Goal: Task Accomplishment & Management: Manage account settings

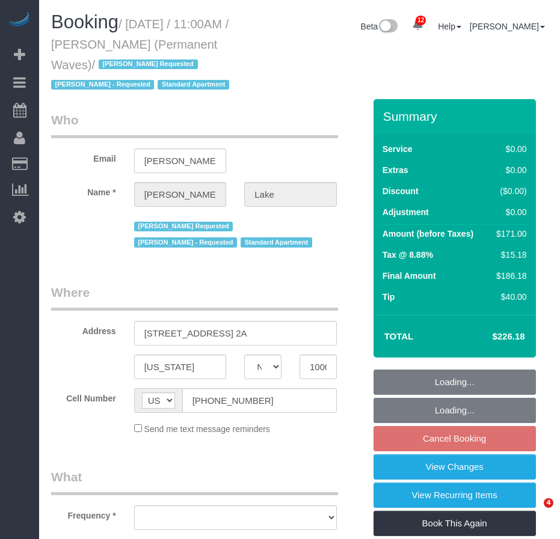
select select "NY"
select select "object:10797"
select select "string:stripe-pm_1QgqW94VGloSiKo7ra9aaNFw"
select select "1"
select select "2"
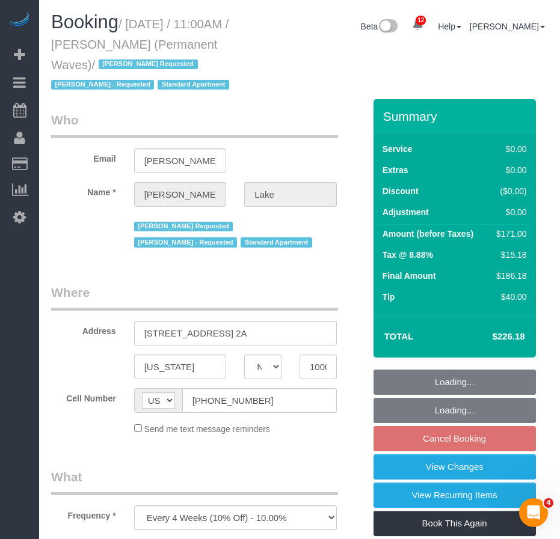
select select "spot64"
select select "number:58"
select select "number:75"
select select "number:15"
select select "number:7"
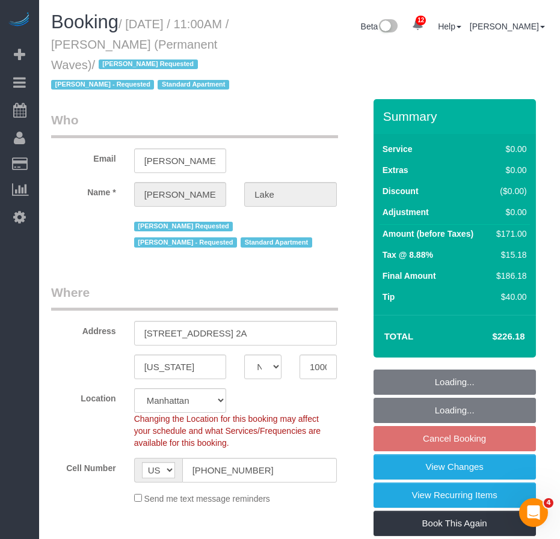
select select "object:11464"
select select "1"
select select "2"
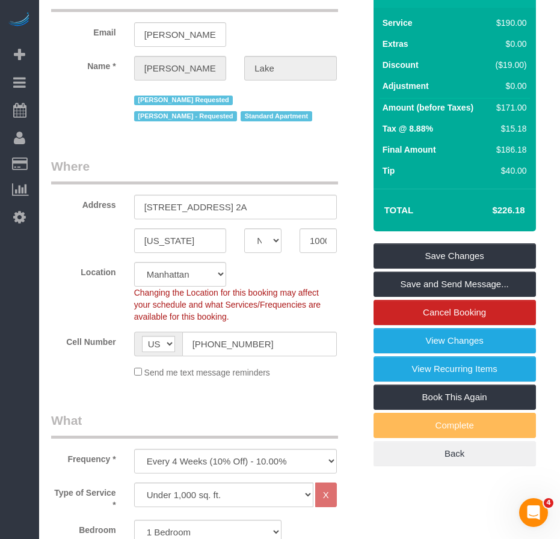
scroll to position [120, 0]
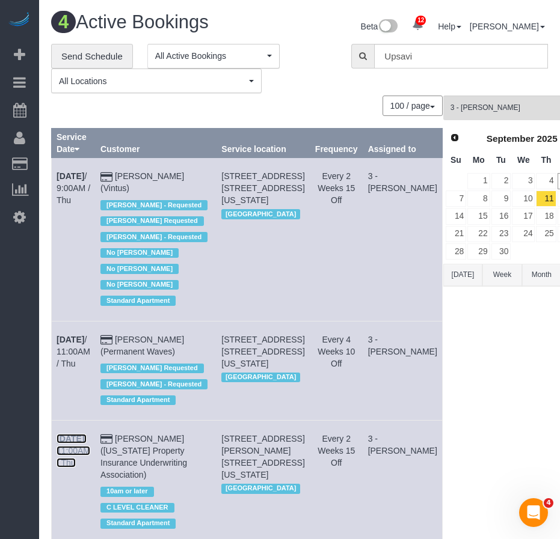
click at [78, 455] on link "[DATE] 11:00AM / Thu" at bounding box center [74, 451] width 34 height 34
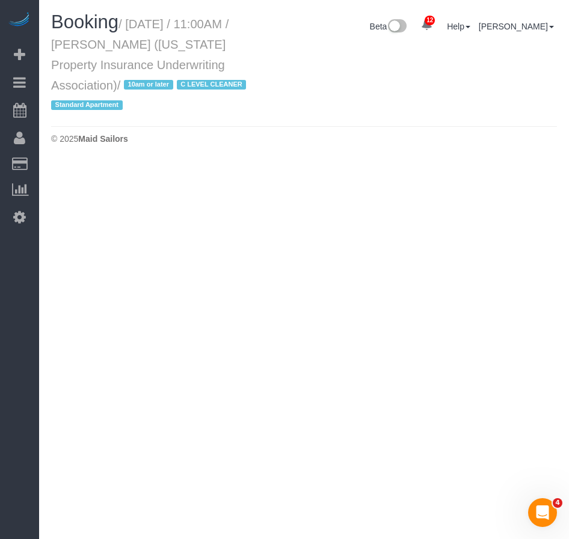
select select "NY"
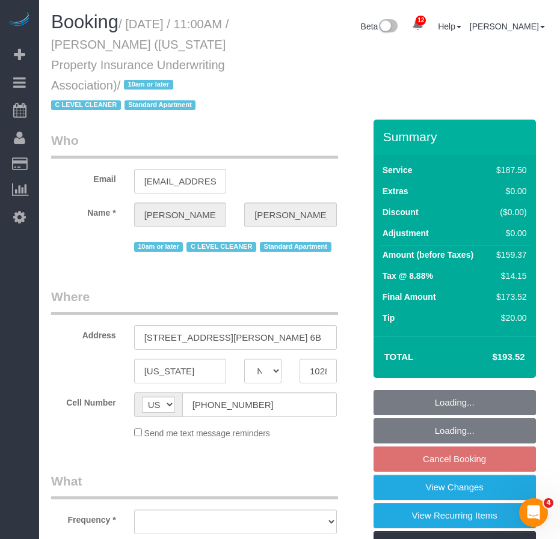
select select "object:12518"
select select "string:stripe-pm_1Qose84VGloSiKo7X38Ou8RC"
select select "150"
select select "spot123"
select select "number:58"
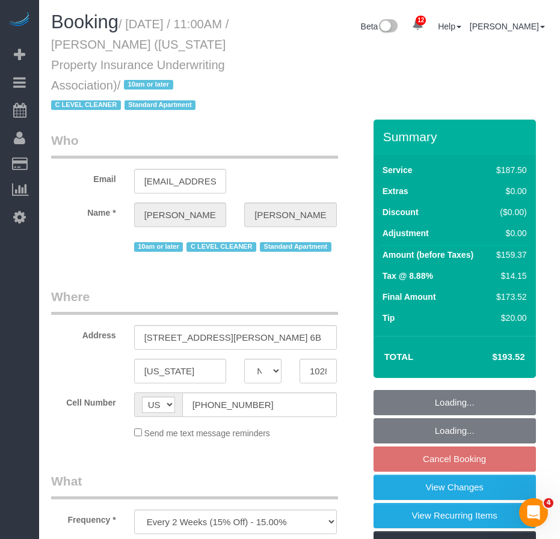
select select "number:75"
select select "number:15"
select select "number:6"
select select "number:21"
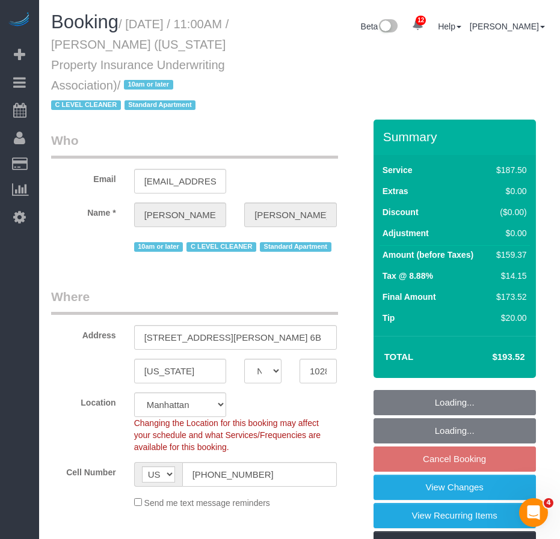
select select "object:13178"
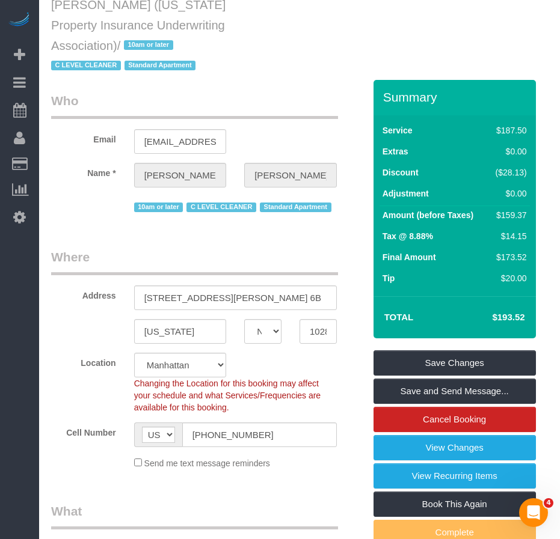
scroll to position [120, 0]
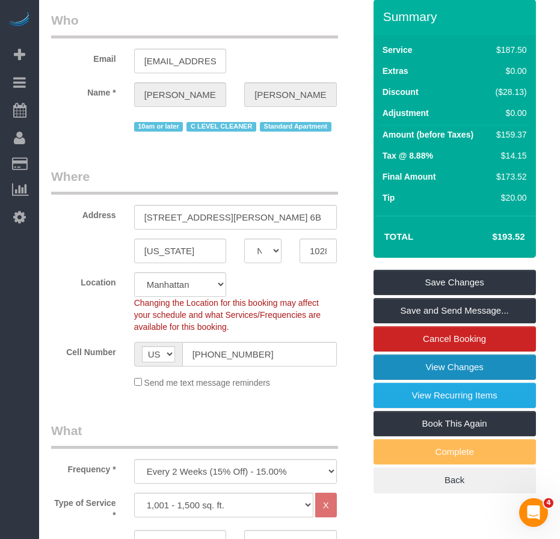
drag, startPoint x: 391, startPoint y: 389, endPoint x: 385, endPoint y: 390, distance: 6.1
click at [391, 380] on link "View Changes" at bounding box center [454, 367] width 162 height 25
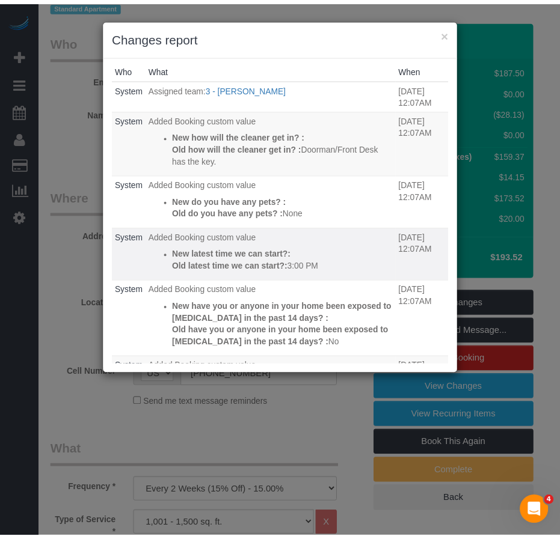
scroll to position [0, 0]
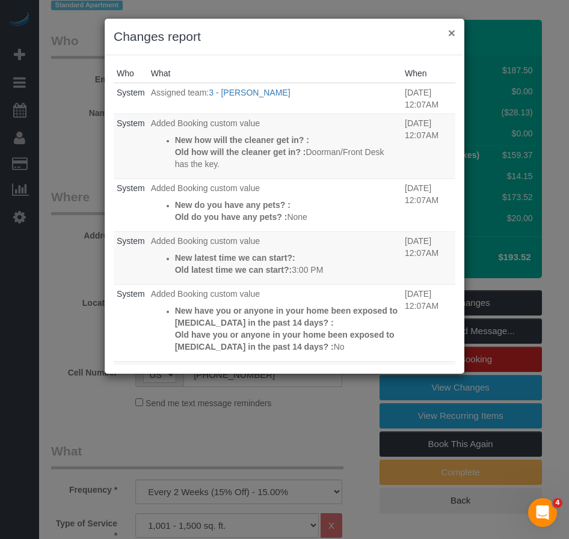
click at [449, 32] on button "×" at bounding box center [451, 32] width 7 height 13
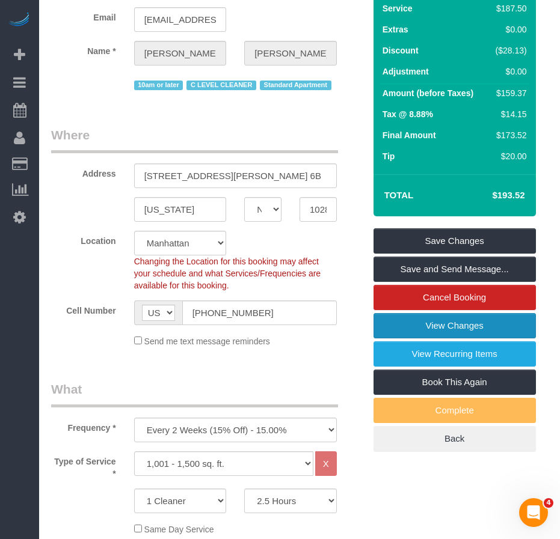
scroll to position [301, 0]
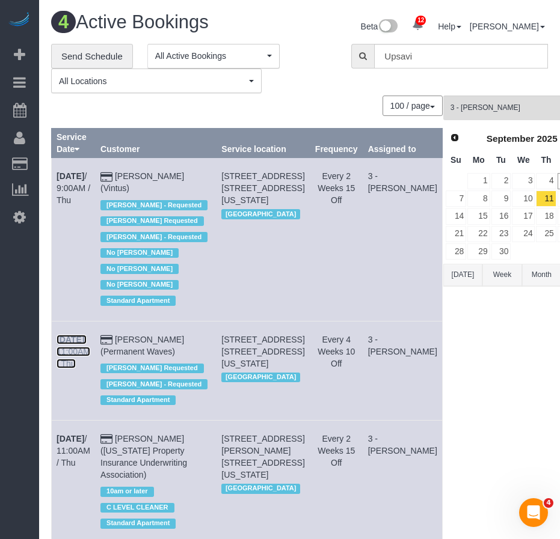
click at [72, 356] on link "[DATE] 11:00AM / Thu" at bounding box center [74, 352] width 34 height 34
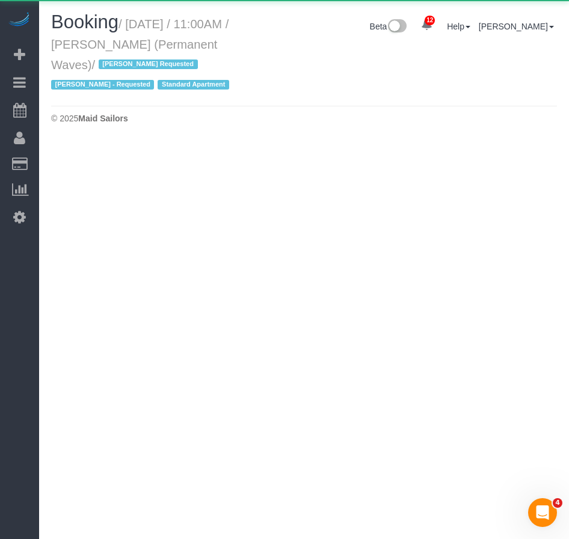
select select "NY"
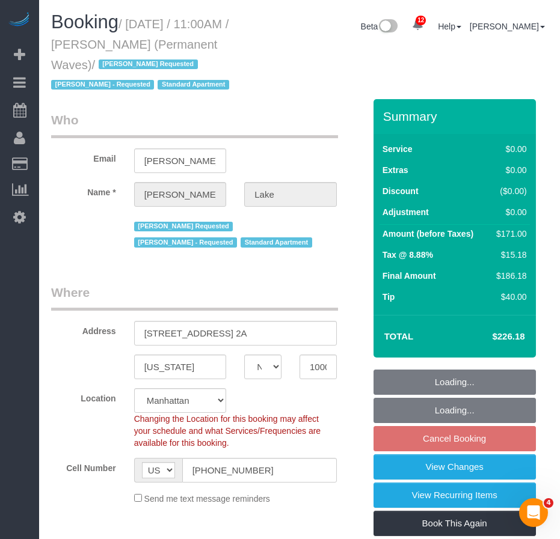
select select "string:stripe-pm_1QgqW94VGloSiKo7ra9aaNFw"
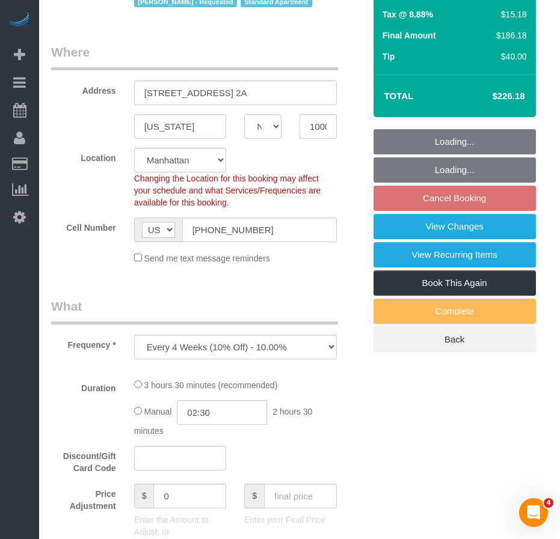
select select "object:14553"
select select "1"
select select "2"
select select "spot182"
select select "number:58"
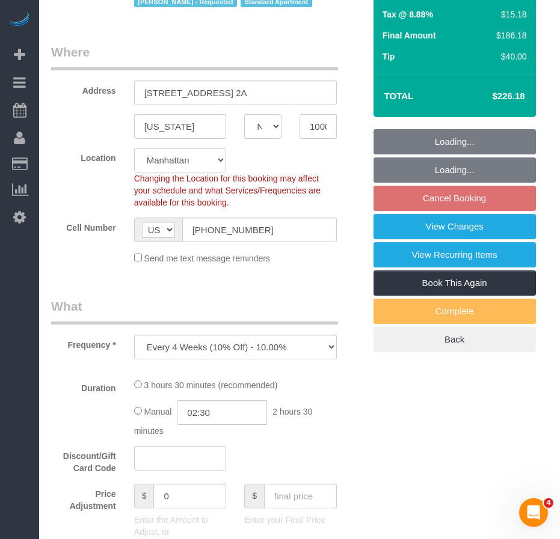
select select "number:75"
select select "number:15"
select select "number:7"
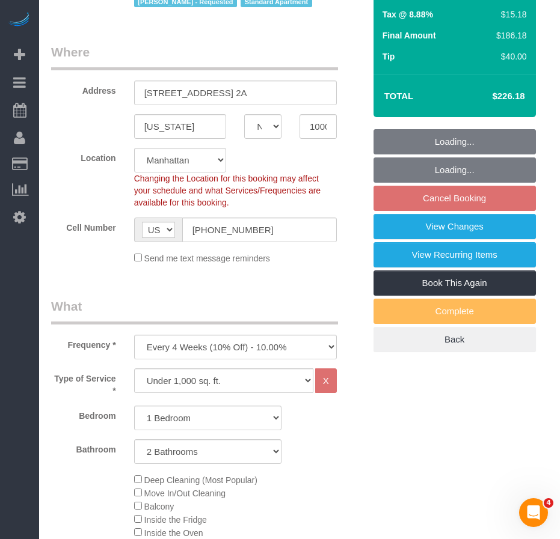
select select "1"
select select "2"
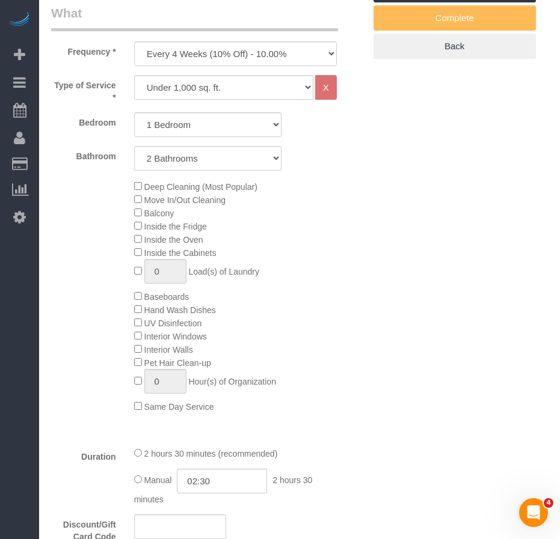
scroll to position [541, 0]
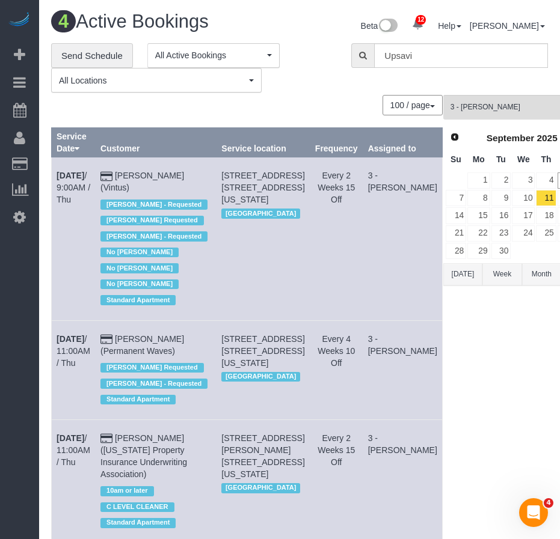
scroll to position [170, 0]
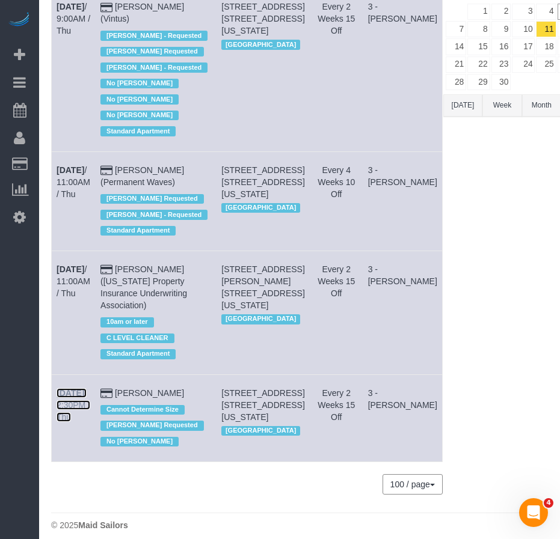
click at [65, 388] on link "[DATE] 2:30PM / Thu" at bounding box center [74, 405] width 34 height 34
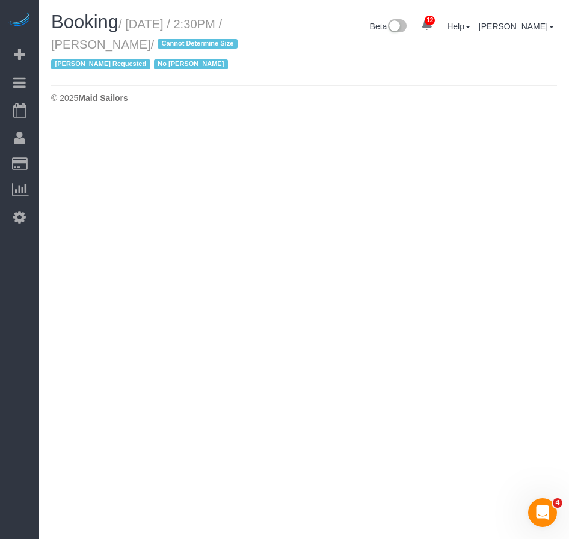
select select "NY"
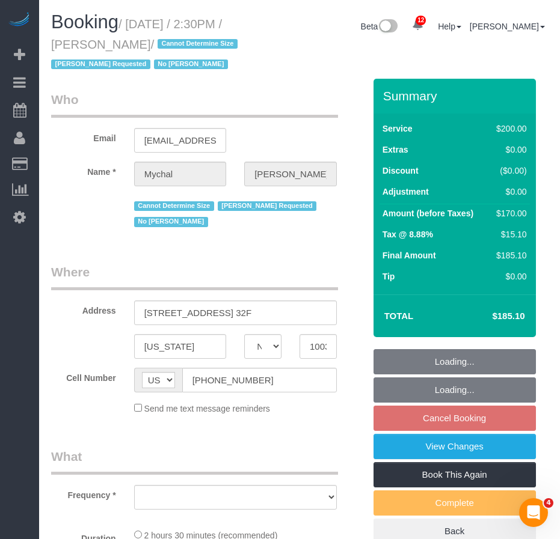
select select "number:89"
select select "number:90"
select select "number:15"
select select "number:6"
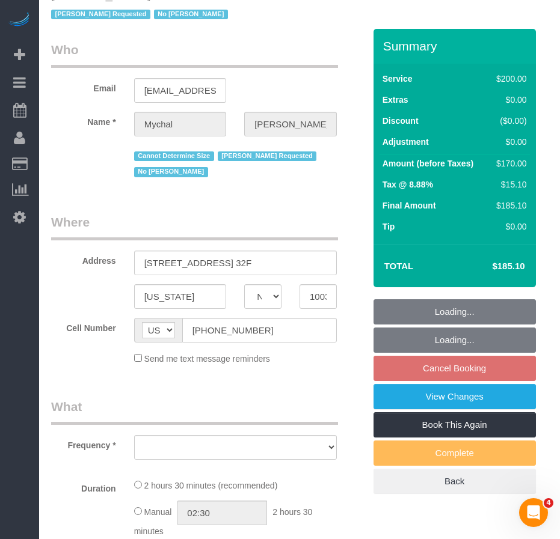
select select "object:16158"
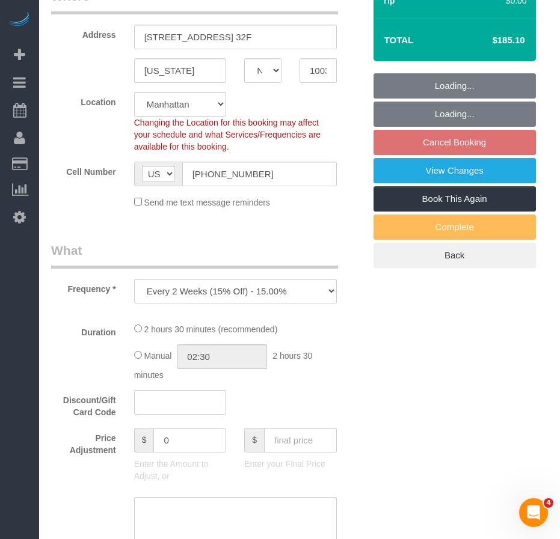
select select "150"
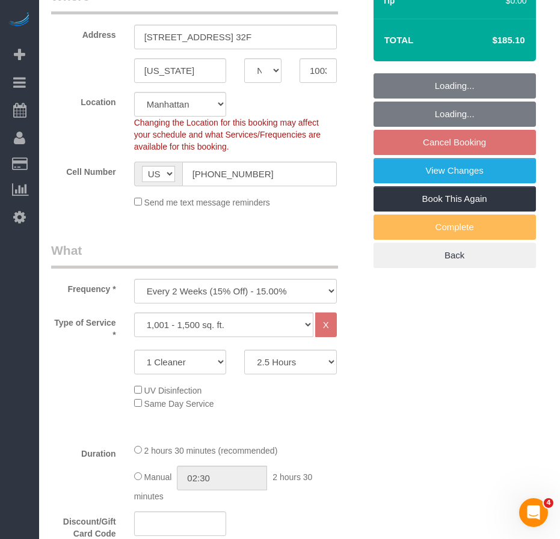
select select "object:16667"
select select "string:stripe-pm_1QNOml4VGloSiKo7OWaUSh00"
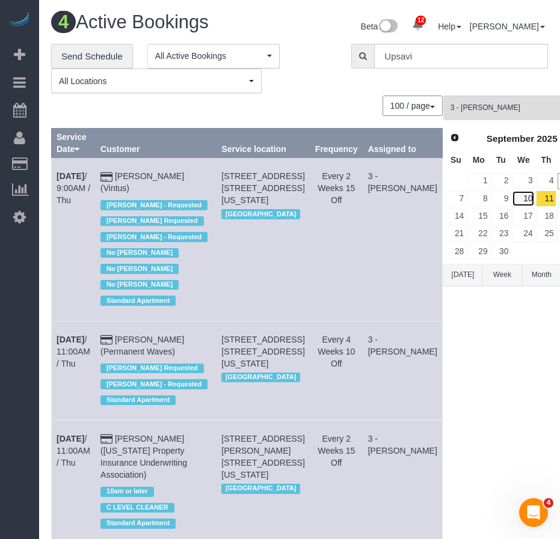
click at [512, 201] on link "10" at bounding box center [523, 199] width 23 height 16
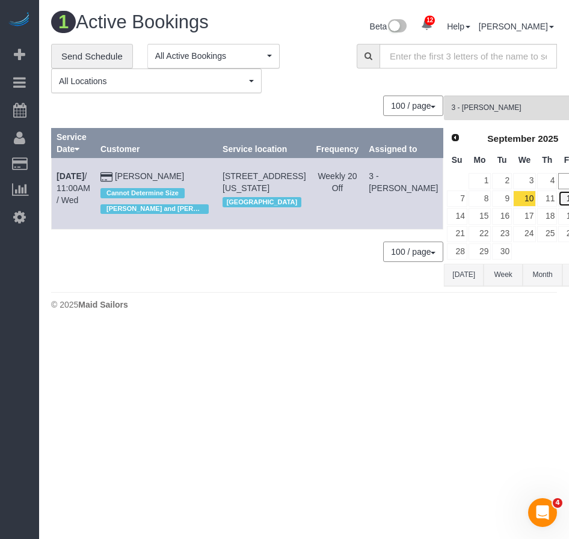
click at [558, 198] on link "12" at bounding box center [568, 199] width 20 height 16
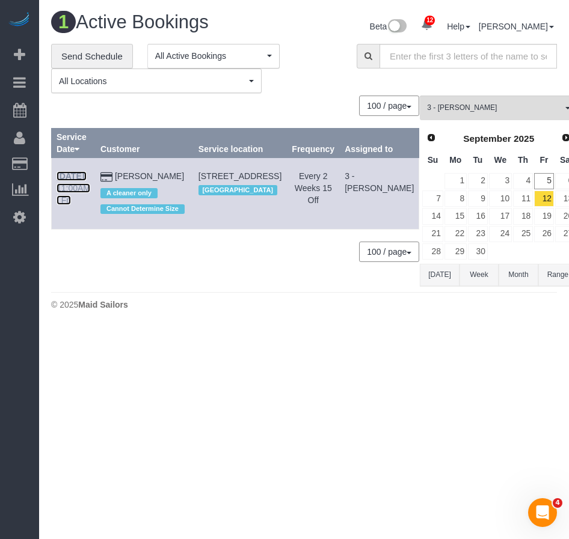
click at [66, 191] on link "[DATE] 11:00AM / Fri" at bounding box center [74, 188] width 34 height 34
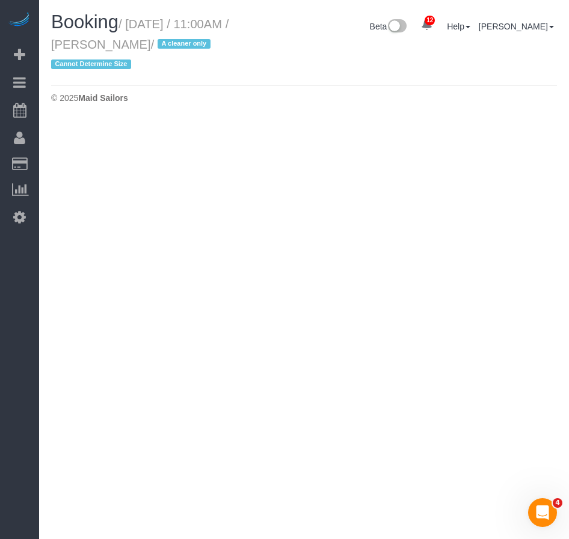
select select "NY"
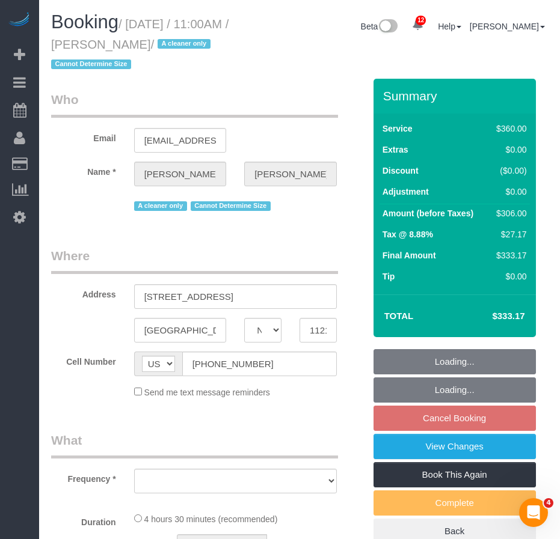
select select "object:17716"
select select "spot300"
select select "number:89"
select select "number:90"
select select "number:15"
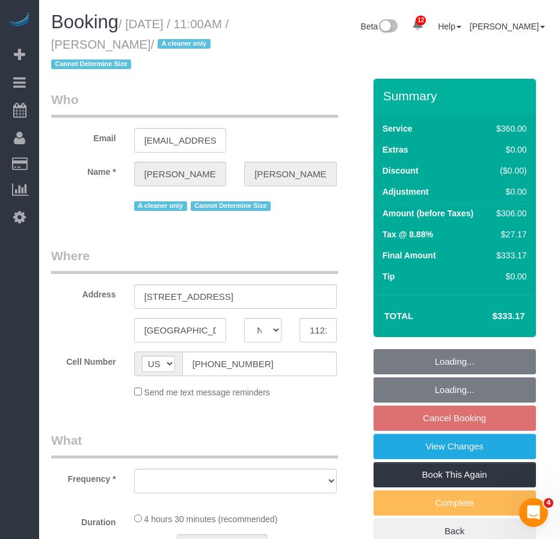
select select "number:5"
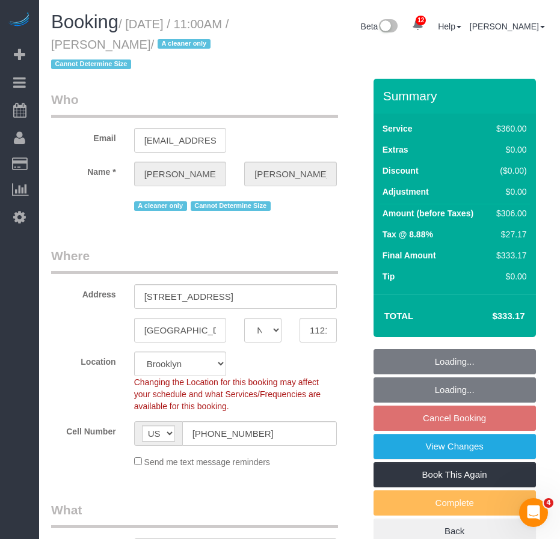
select select "string:stripe-pm_1ROJ8L4VGloSiKo7J4o2l5l0"
select select "270"
select select "object:18316"
select select "spot360"
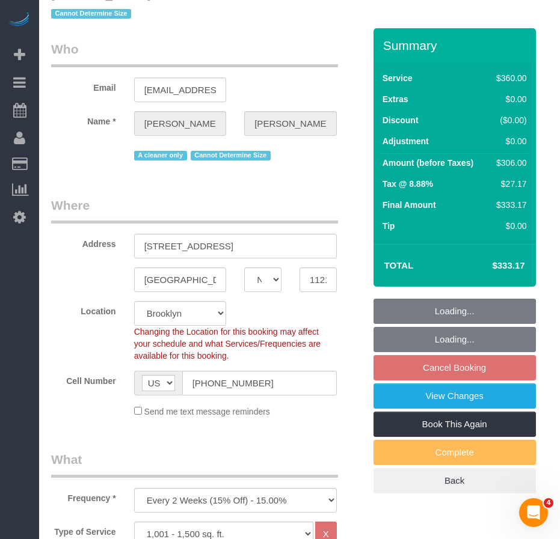
scroll to position [241, 0]
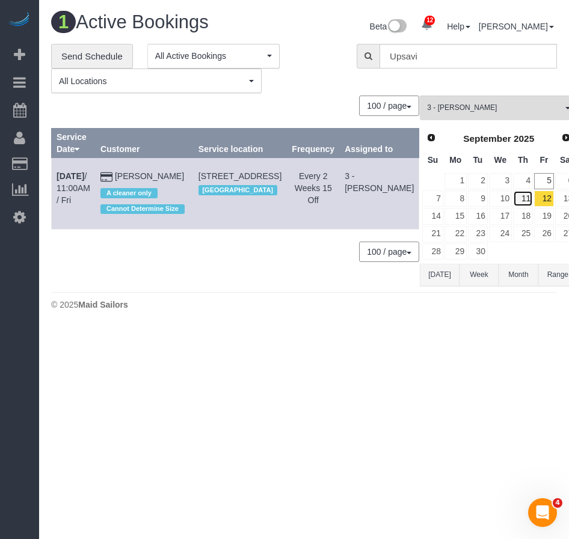
click at [513, 199] on link "11" at bounding box center [523, 199] width 20 height 16
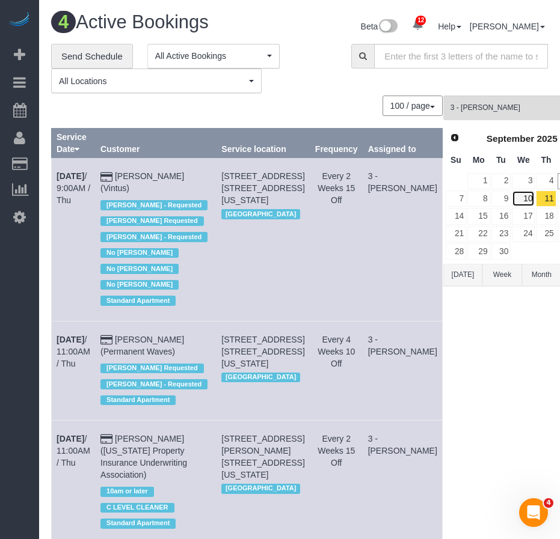
click at [512, 200] on link "10" at bounding box center [523, 199] width 23 height 16
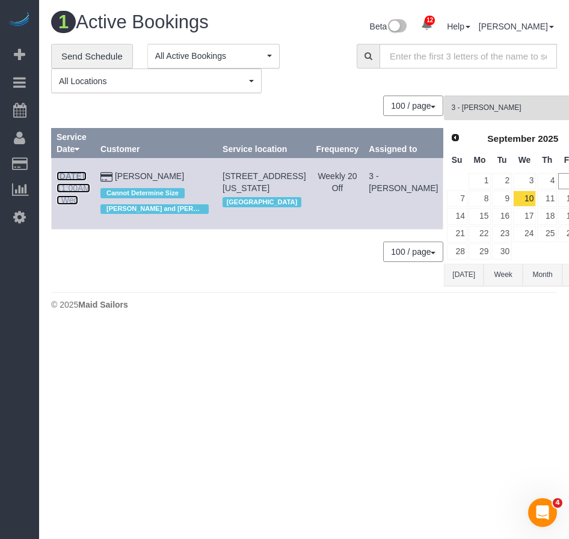
click at [65, 189] on link "[DATE] 11:00AM / Wed" at bounding box center [74, 188] width 34 height 34
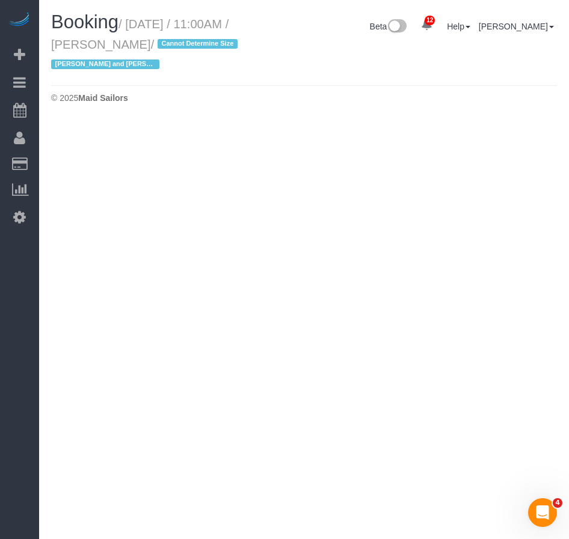
select select "NY"
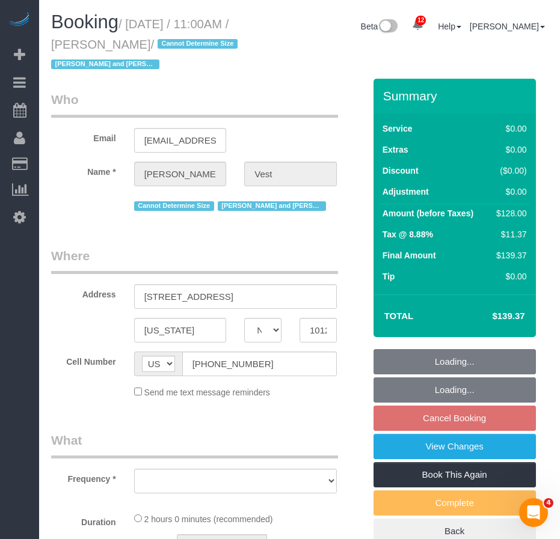
select select "string:stripe-pm_1R74TQ4VGloSiKo7zsvzPauP"
select select "number:57"
select select "number:74"
select select "number:15"
select select "number:6"
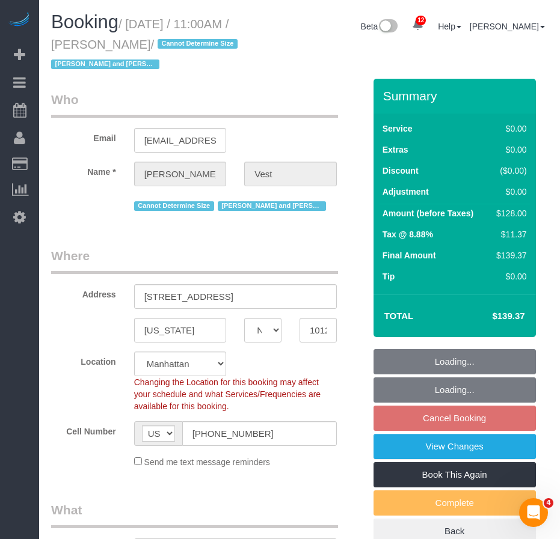
select select "object:19467"
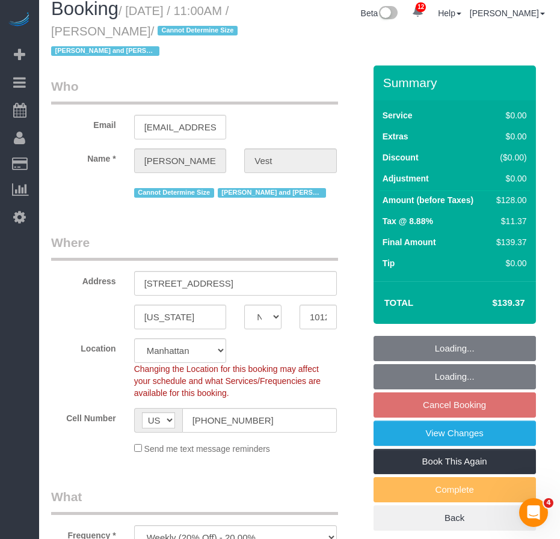
select select "spot420"
select select "1"
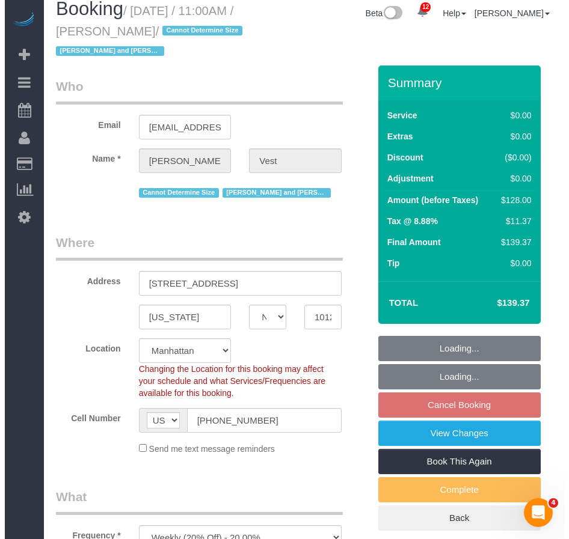
scroll to position [241, 0]
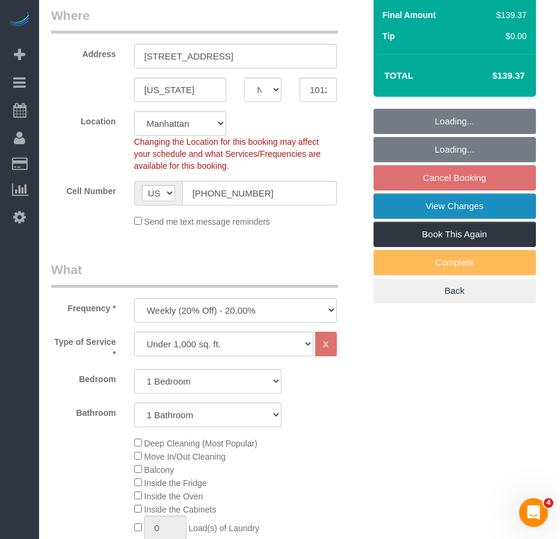
select select "object:19990"
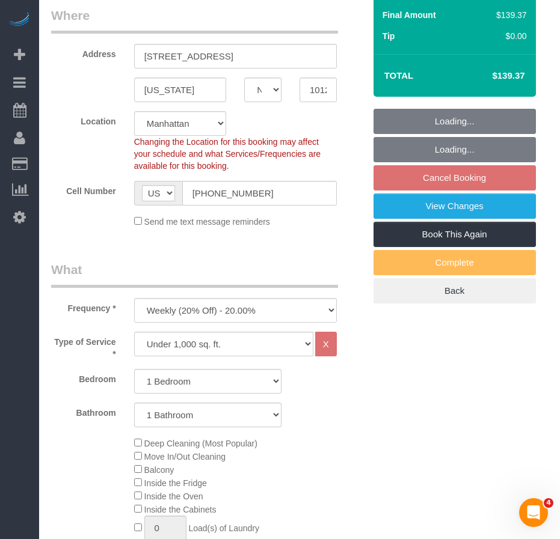
select select "1"
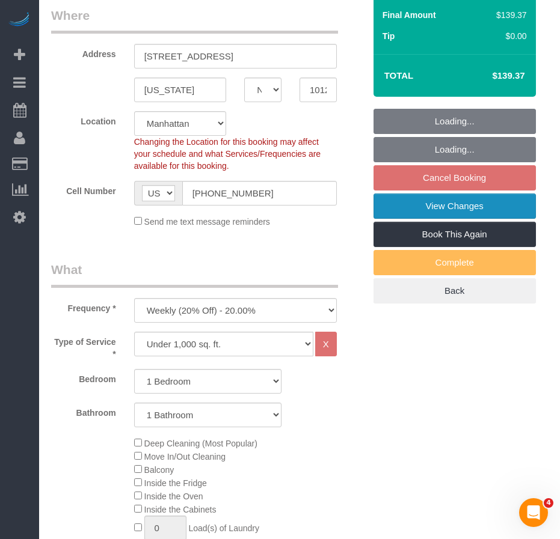
click at [432, 209] on link "View Changes" at bounding box center [454, 206] width 162 height 25
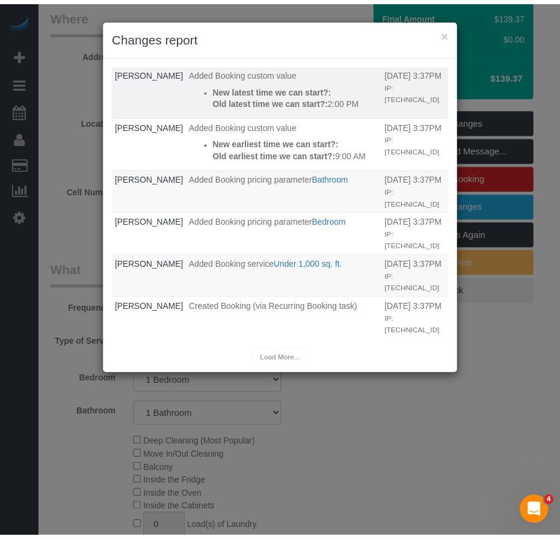
scroll to position [184, 0]
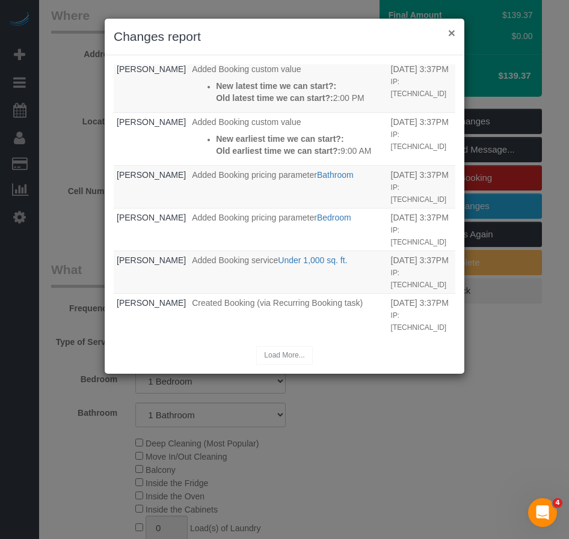
click at [450, 32] on button "×" at bounding box center [451, 32] width 7 height 13
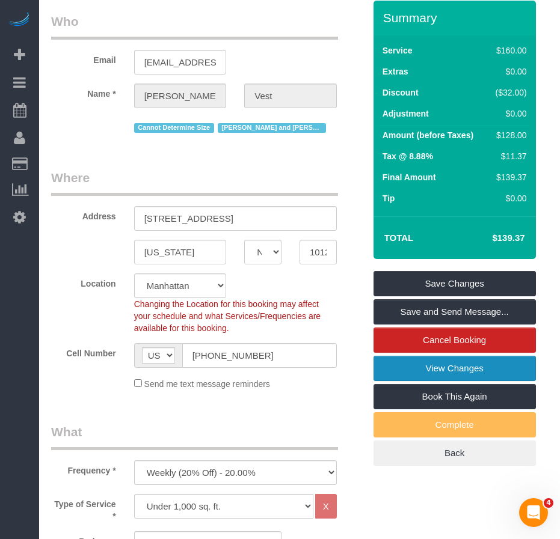
scroll to position [0, 0]
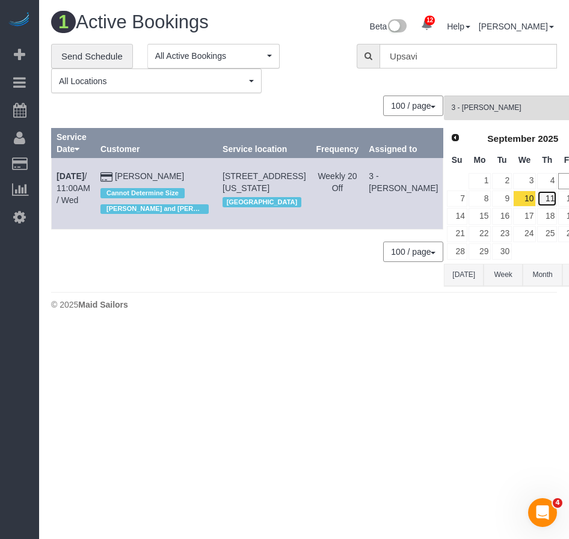
click at [537, 200] on link "11" at bounding box center [547, 199] width 20 height 16
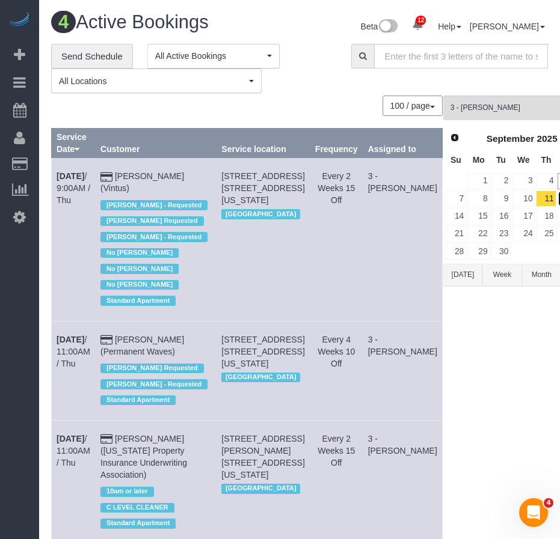
click at [557, 200] on link "12" at bounding box center [567, 199] width 20 height 16
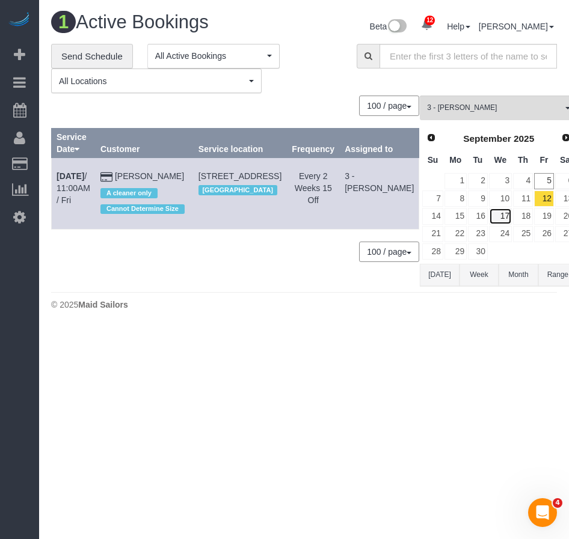
click at [489, 212] on link "17" at bounding box center [500, 216] width 23 height 16
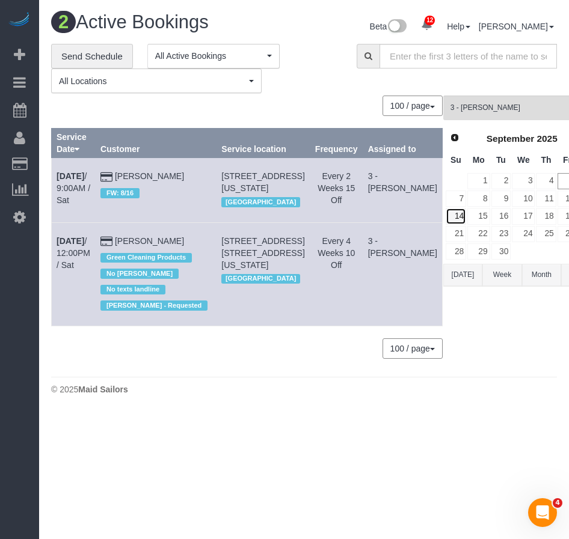
click at [446, 216] on link "14" at bounding box center [456, 216] width 20 height 16
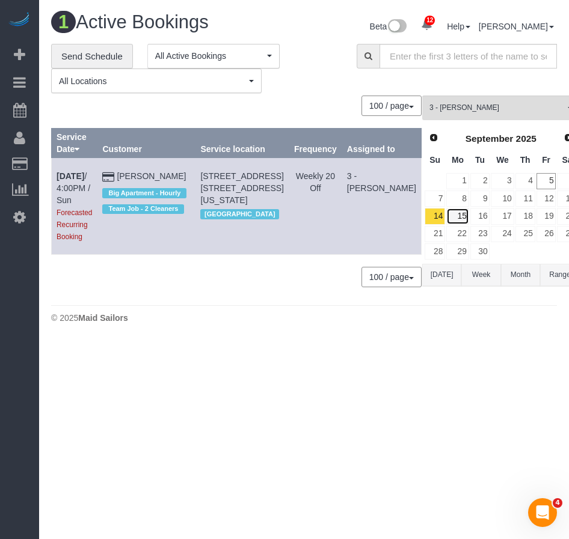
click at [446, 213] on link "15" at bounding box center [457, 216] width 22 height 16
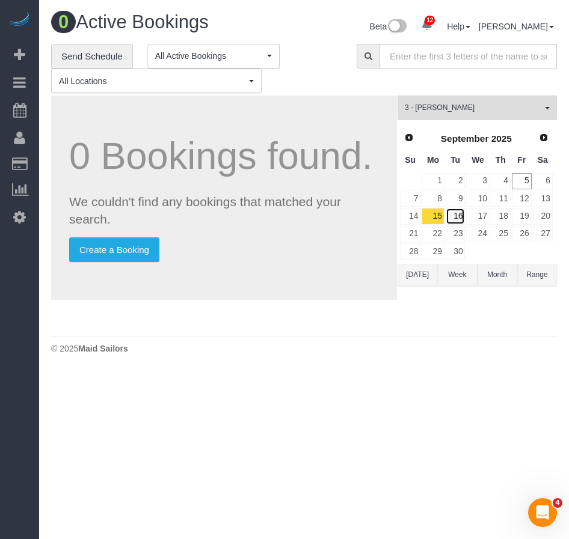
click at [464, 215] on link "16" at bounding box center [456, 216] width 20 height 16
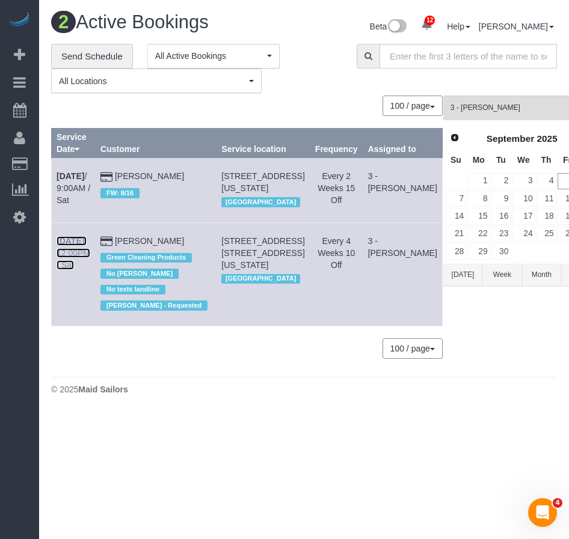
click at [70, 270] on link "[DATE] 12:00PM / Sat" at bounding box center [74, 253] width 34 height 34
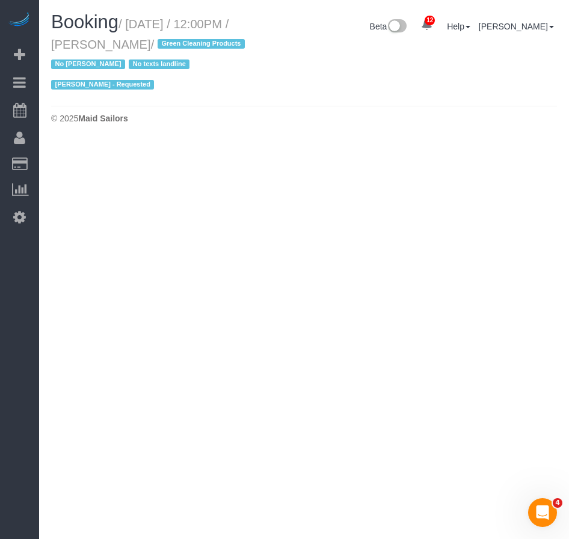
select select "NY"
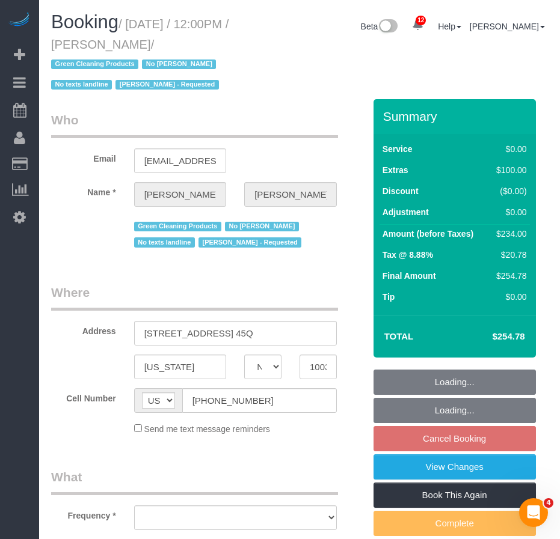
select select "number:89"
select select "number:90"
select select "number:15"
select select "number:5"
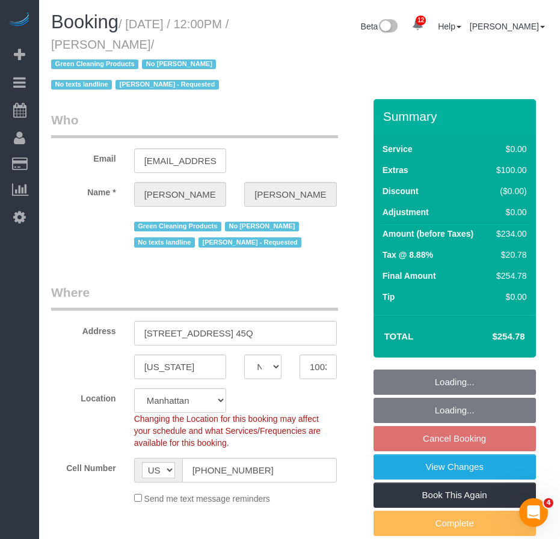
select select "object:21540"
select select "spot481"
select select "object:22062"
select select "string:stripe-pm_1NqRwV4VGloSiKo7p2e9Rqtz"
select select "1"
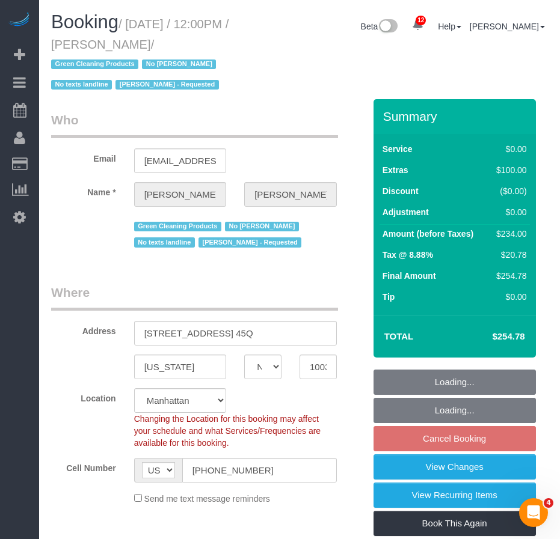
select select "1"
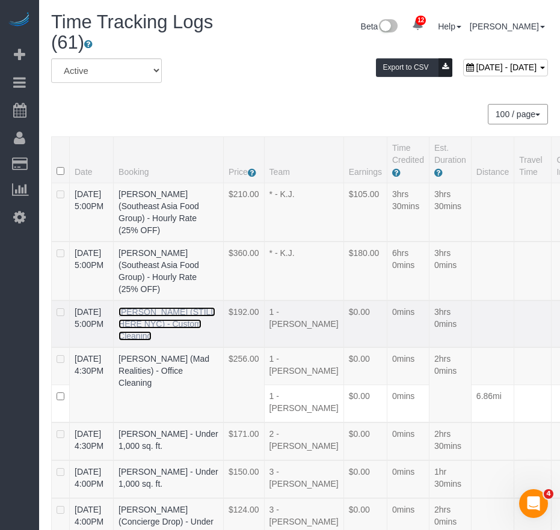
click at [140, 341] on link "[PERSON_NAME] (STILL HERE NYC) - Custom Cleaning" at bounding box center [166, 324] width 97 height 34
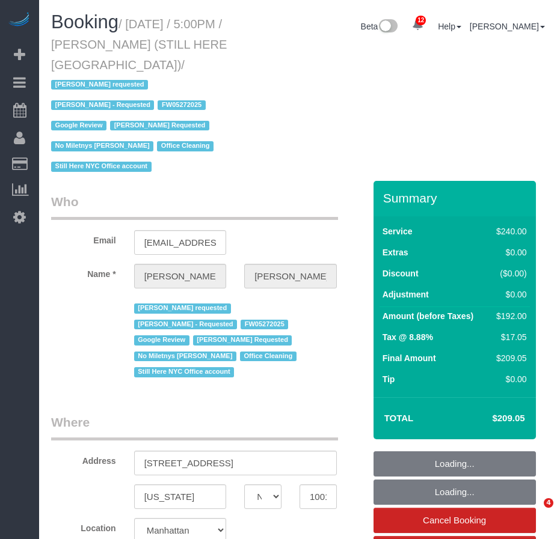
select select "NY"
select select "number:89"
select select "number:90"
select select "number:15"
select select "number:5"
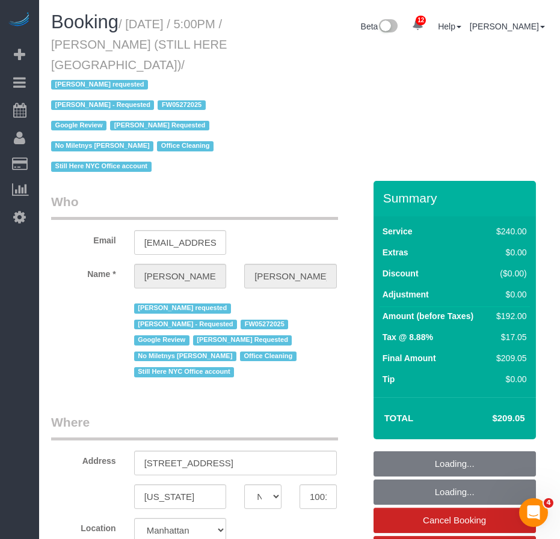
select select "object:1040"
select select "180"
select select "spot1"
select select "object:1456"
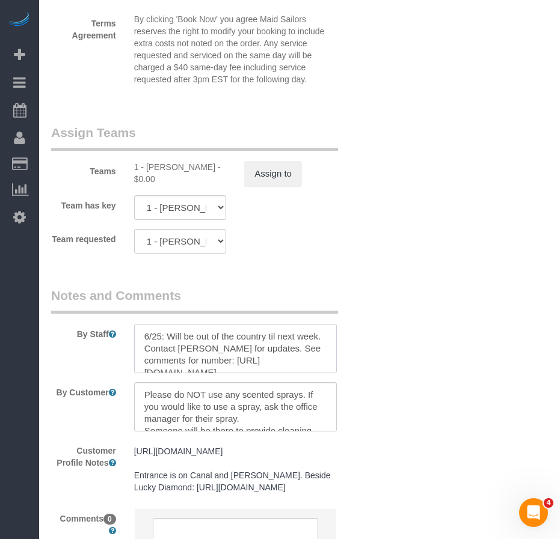
scroll to position [168, 0]
